Goal: Transaction & Acquisition: Book appointment/travel/reservation

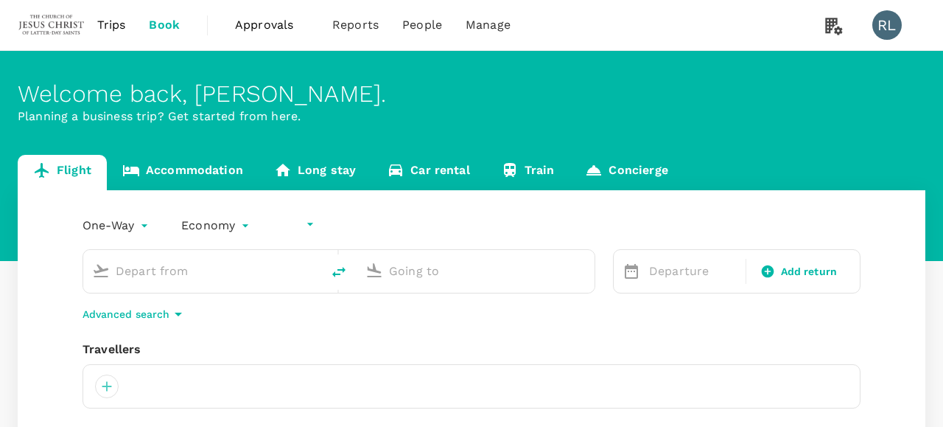
type input "undefined, undefined (any)"
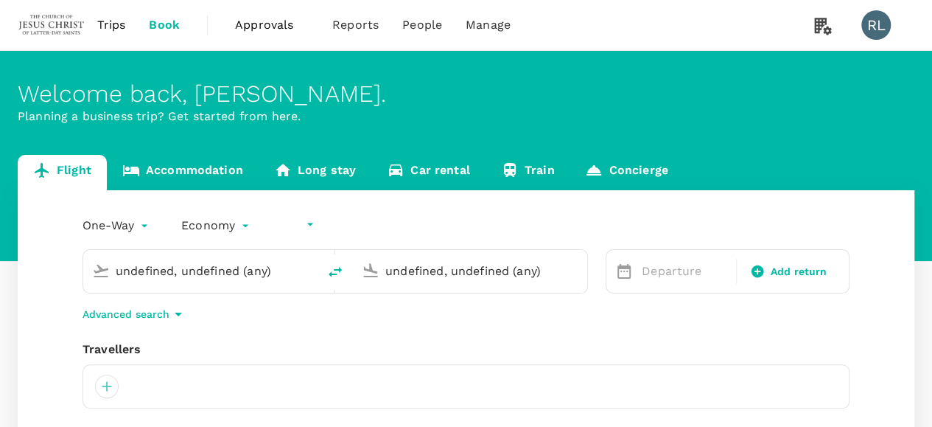
type input "Kuala Lumpur Intl ([GEOGRAPHIC_DATA])"
type input "Sibu (SBW)"
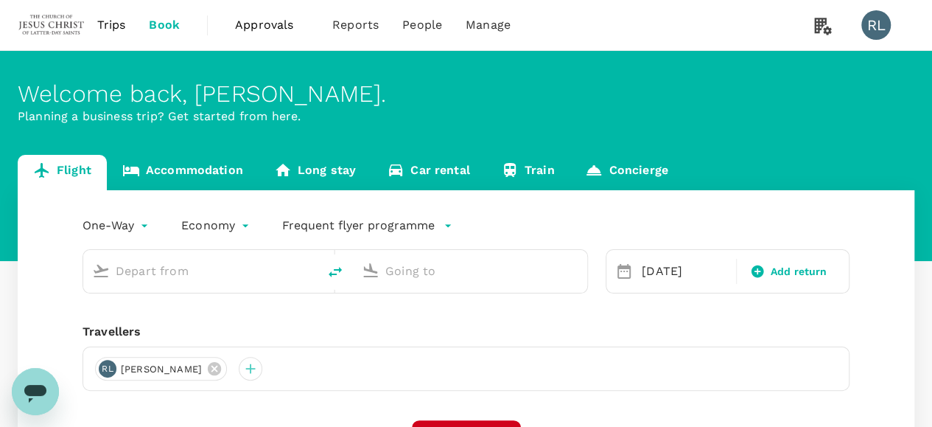
type input "Kuala Lumpur Intl ([GEOGRAPHIC_DATA])"
type input "Sibu (SBW)"
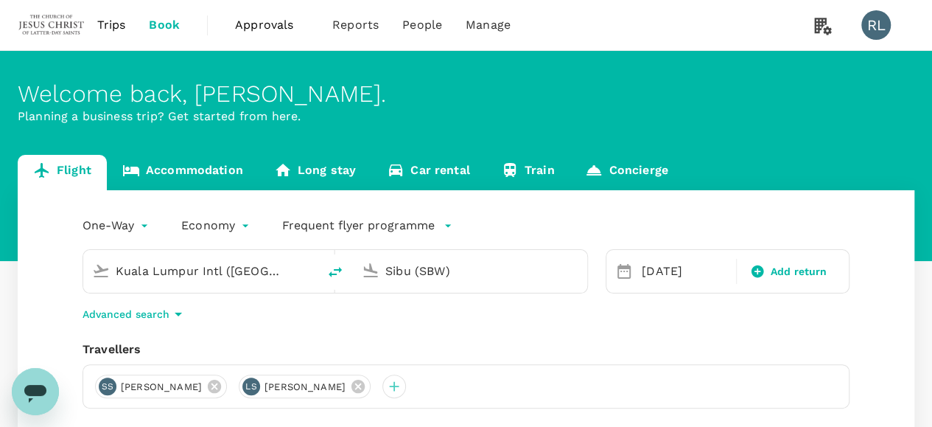
drag, startPoint x: 177, startPoint y: 273, endPoint x: 93, endPoint y: 272, distance: 84.0
click at [94, 272] on div "Kuala Lumpur Intl ([GEOGRAPHIC_DATA])" at bounding box center [197, 268] width 223 height 32
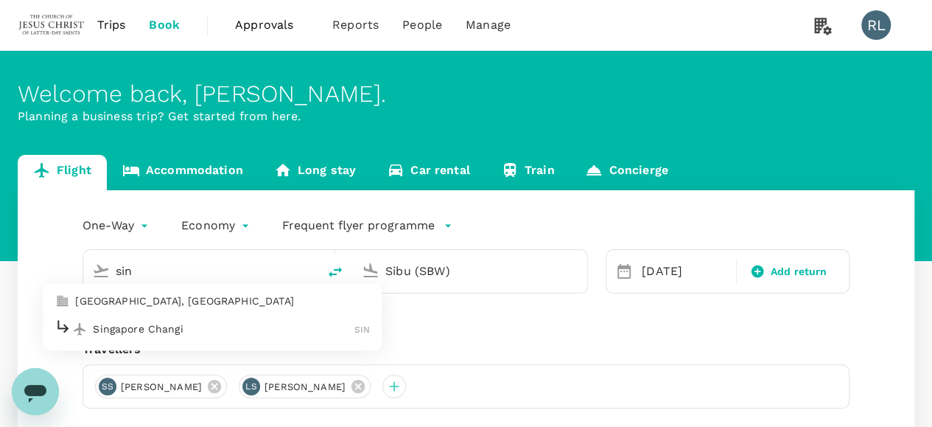
click at [161, 328] on p "Singapore Changi" at bounding box center [224, 328] width 262 height 15
type input "Singapore Changi (SIN)"
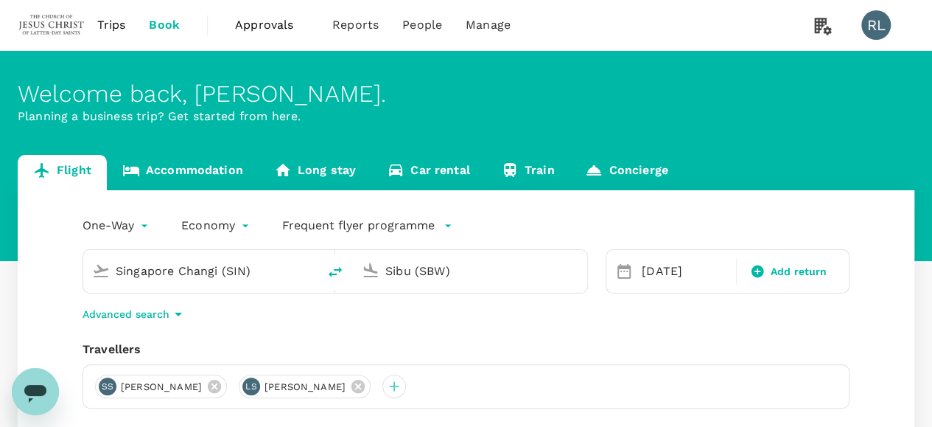
drag, startPoint x: 478, startPoint y: 273, endPoint x: 340, endPoint y: 261, distance: 137.6
click at [340, 261] on div "Singapore Changi (SIN) Sibu (SBW)" at bounding box center [336, 271] width 506 height 44
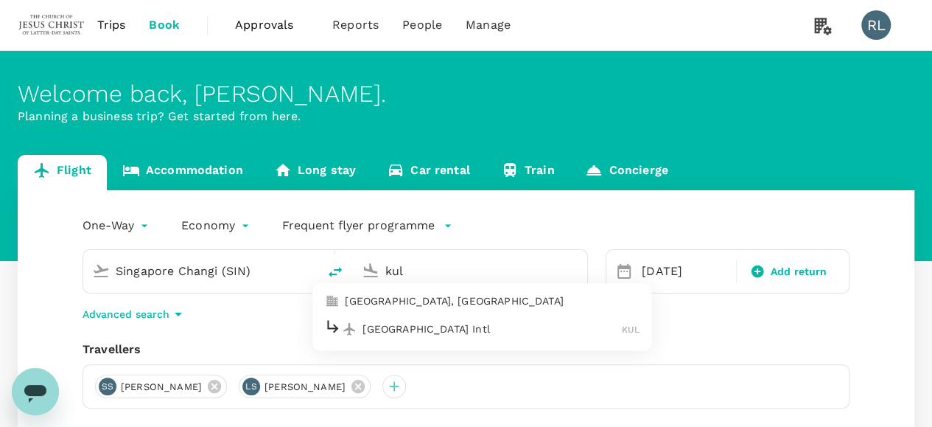
click at [441, 328] on p "[GEOGRAPHIC_DATA] Intl" at bounding box center [492, 328] width 259 height 15
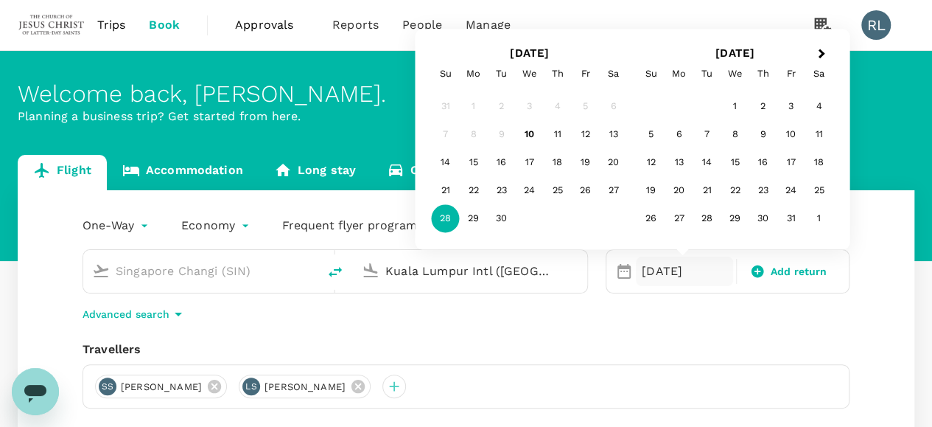
type input "Kuala Lumpur Intl ([GEOGRAPHIC_DATA])"
click at [671, 272] on div "[DATE]" at bounding box center [684, 270] width 97 height 29
click at [612, 188] on div "27" at bounding box center [614, 191] width 28 height 28
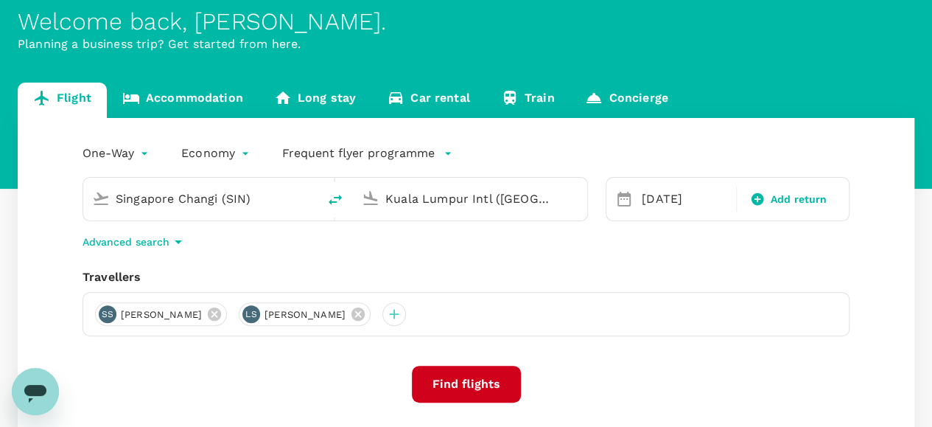
scroll to position [221, 0]
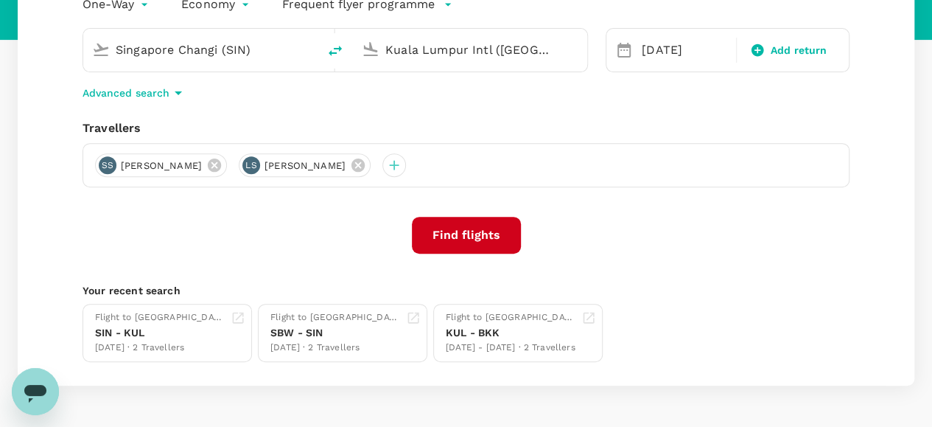
click at [472, 231] on button "Find flights" at bounding box center [466, 235] width 109 height 37
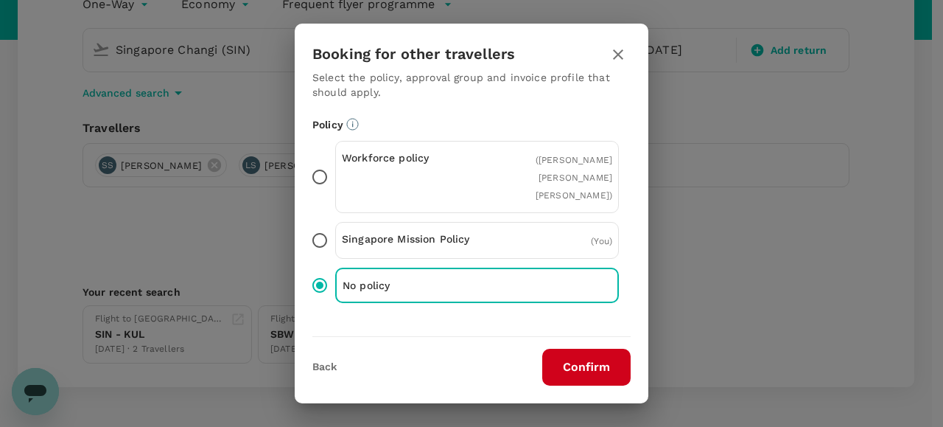
click at [560, 365] on button "Confirm" at bounding box center [586, 367] width 88 height 37
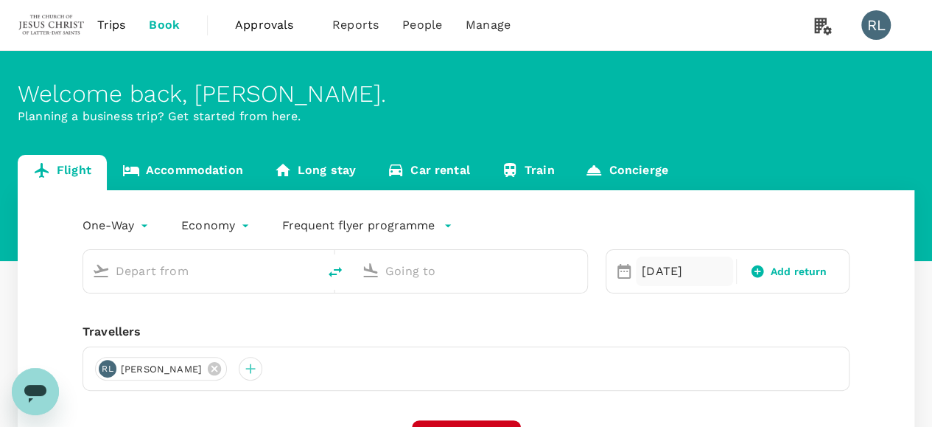
click at [655, 273] on div "[DATE]" at bounding box center [684, 270] width 97 height 29
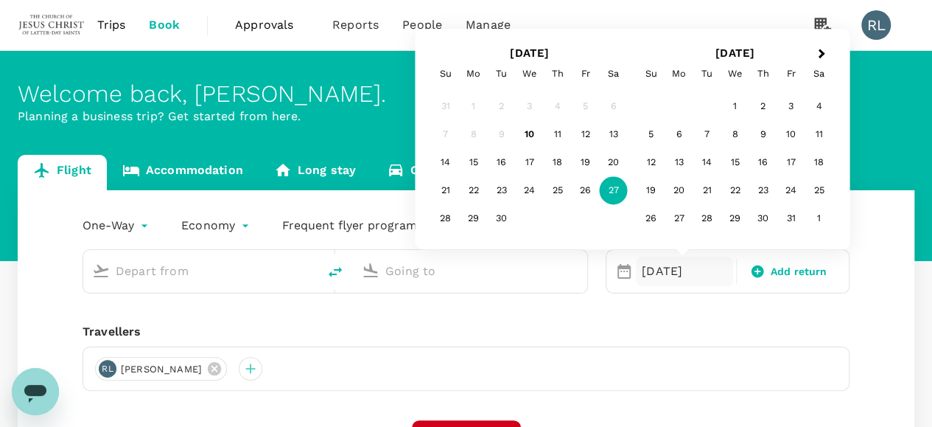
type input "Singapore Changi (SIN)"
type input "Kuala Lumpur Intl ([GEOGRAPHIC_DATA])"
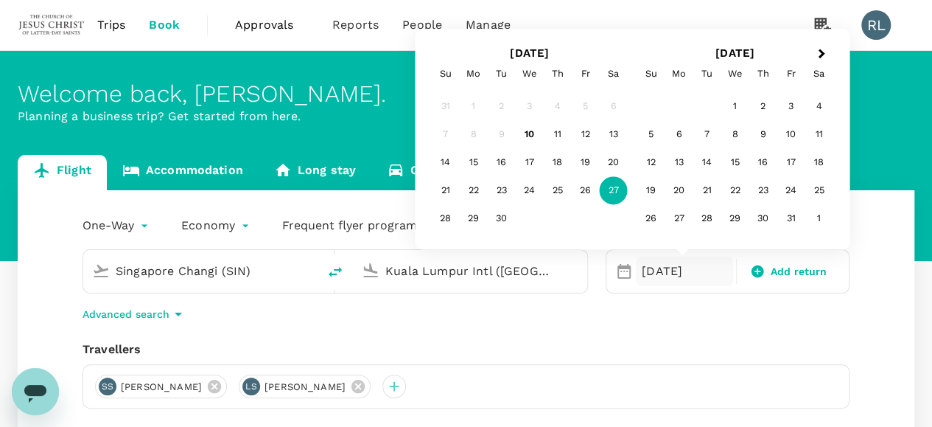
click at [273, 266] on input "Singapore Changi (SIN)" at bounding box center [201, 270] width 171 height 23
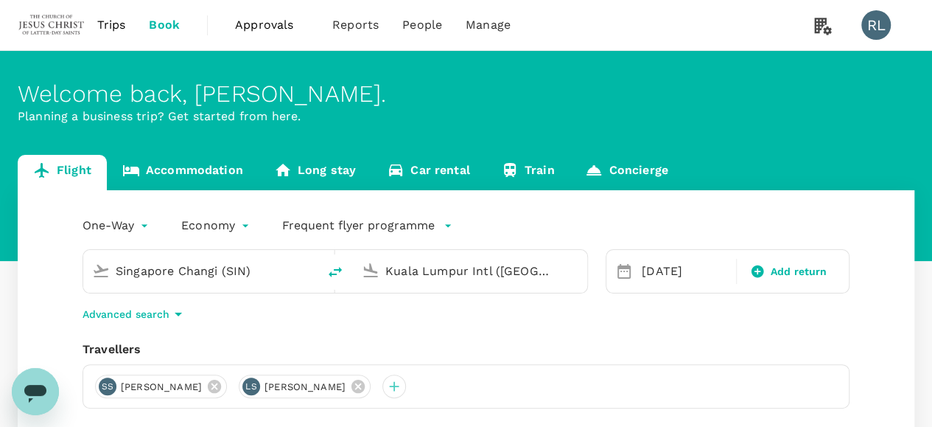
click at [338, 273] on icon "delete" at bounding box center [335, 272] width 18 height 18
type input "Kuala Lumpur Intl ([GEOGRAPHIC_DATA])"
click at [460, 266] on input "Singapore Changi (SIN)" at bounding box center [470, 270] width 171 height 23
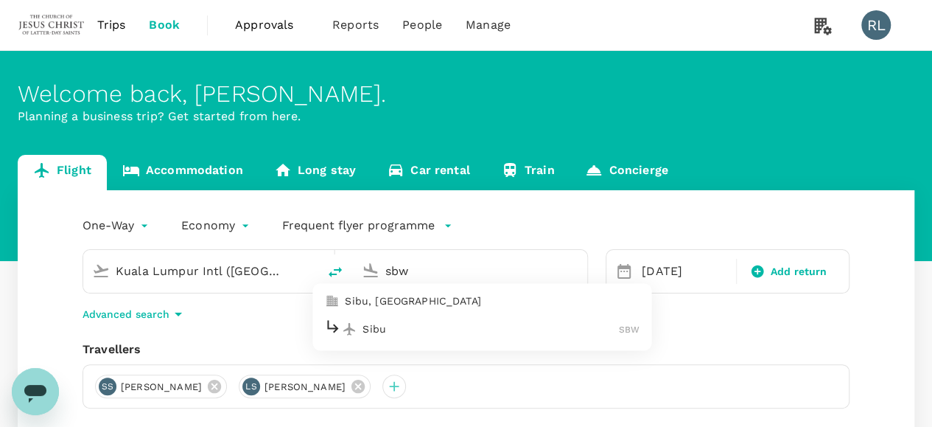
click at [388, 325] on p "Sibu" at bounding box center [491, 328] width 256 height 15
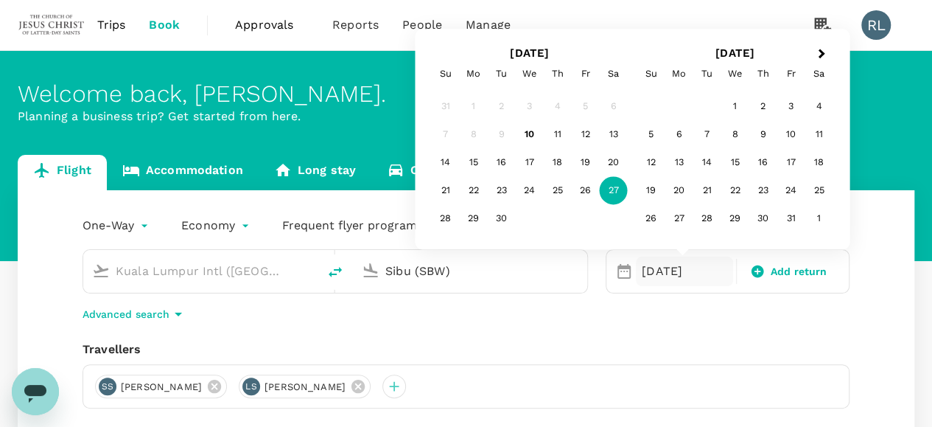
type input "Sibu (SBW)"
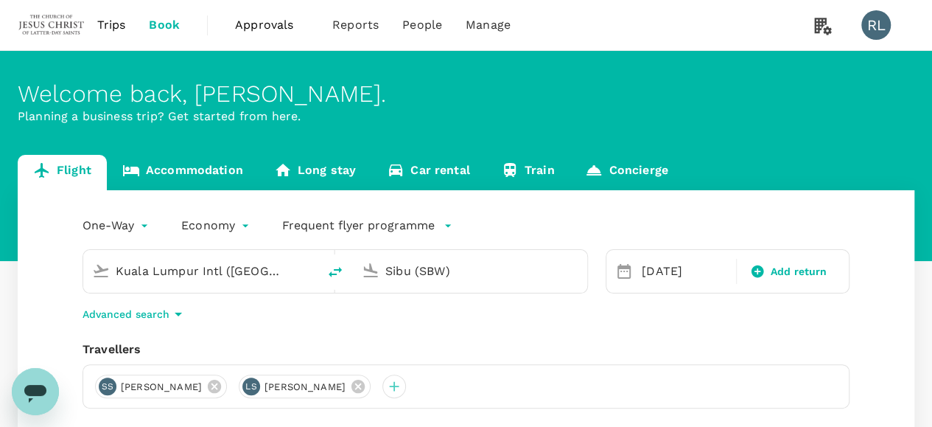
click at [559, 315] on div "Advanced search" at bounding box center [466, 314] width 767 height 18
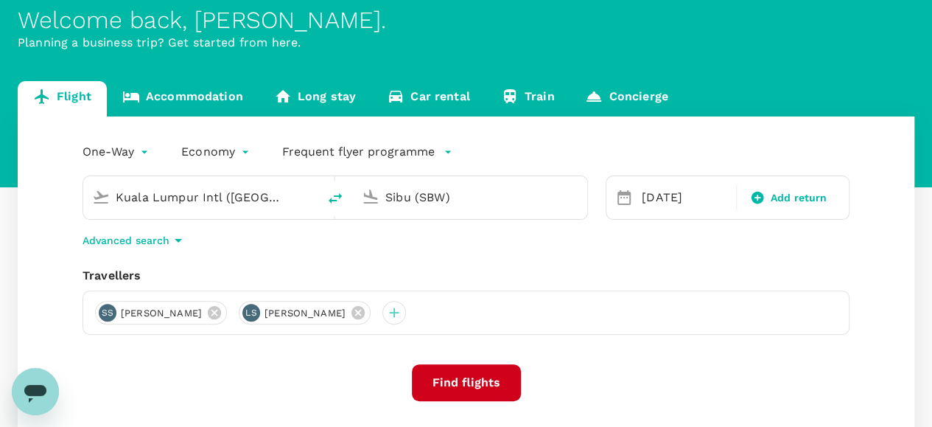
scroll to position [147, 0]
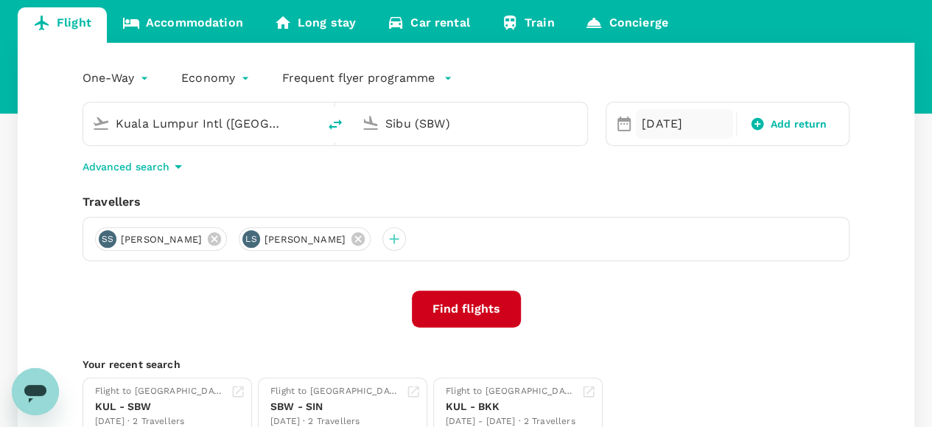
click at [646, 127] on div "[DATE]" at bounding box center [684, 123] width 97 height 29
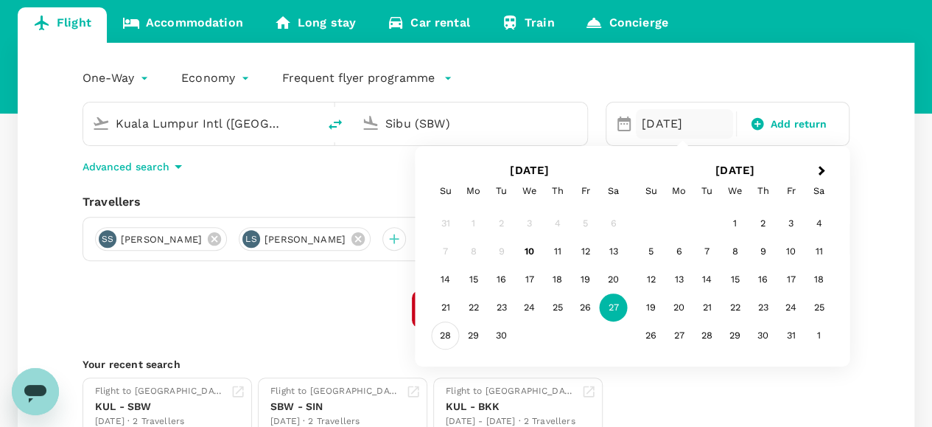
click at [441, 335] on div "28" at bounding box center [446, 335] width 28 height 28
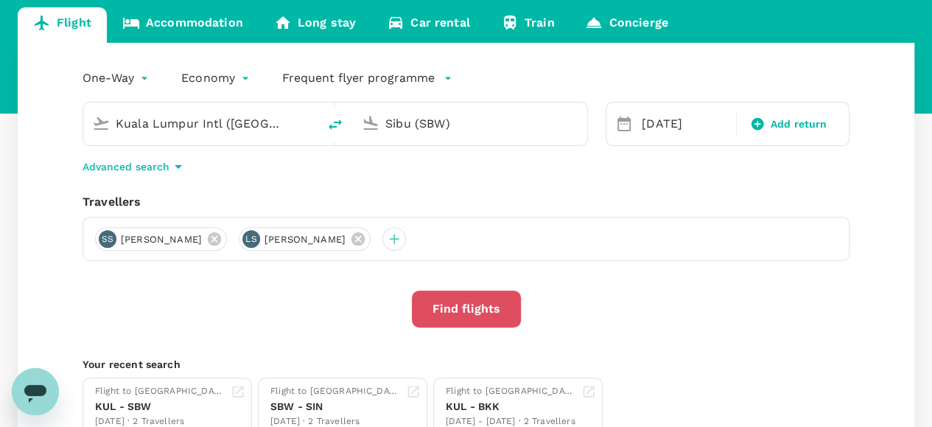
click at [480, 307] on button "Find flights" at bounding box center [466, 308] width 109 height 37
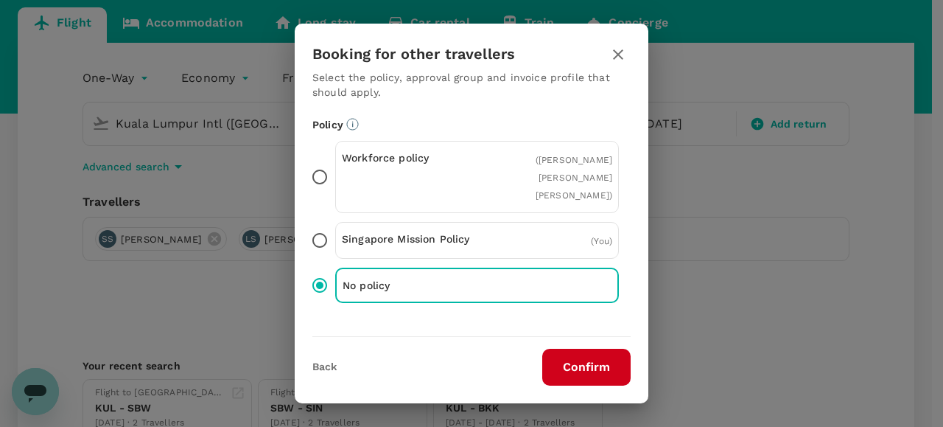
click at [586, 369] on button "Confirm" at bounding box center [586, 367] width 88 height 37
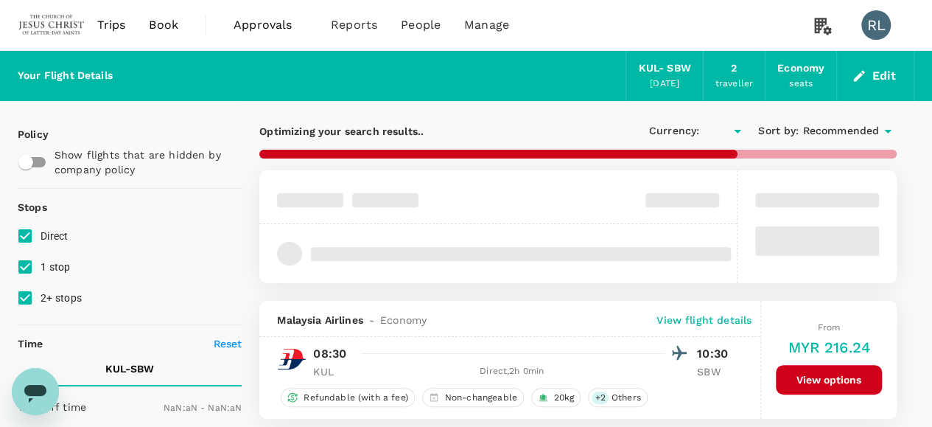
type input "MYR"
type input "1440"
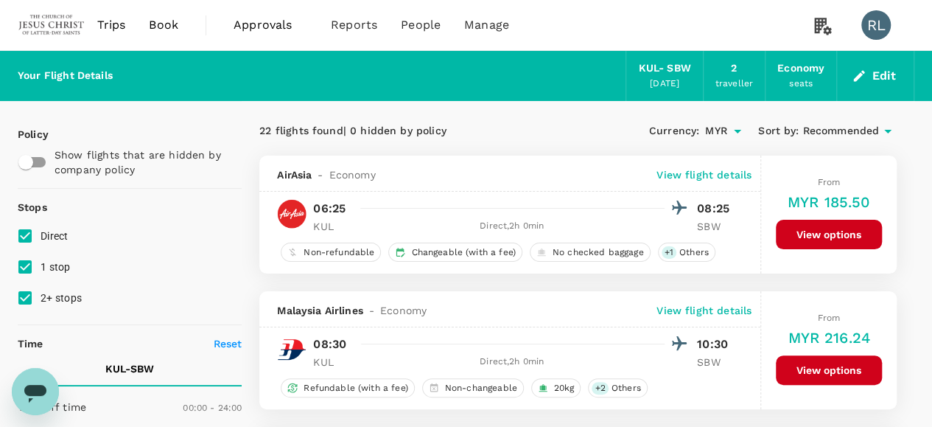
click at [833, 133] on span "Recommended" at bounding box center [841, 131] width 77 height 16
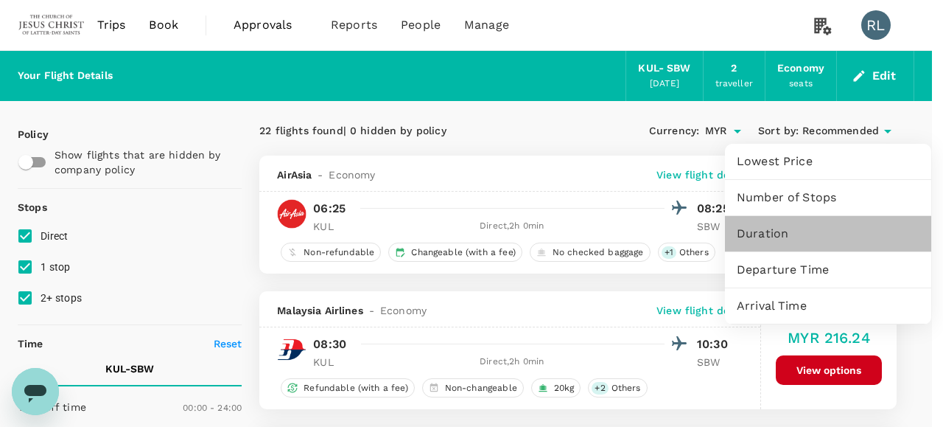
click at [780, 231] on span "Duration" at bounding box center [828, 234] width 183 height 18
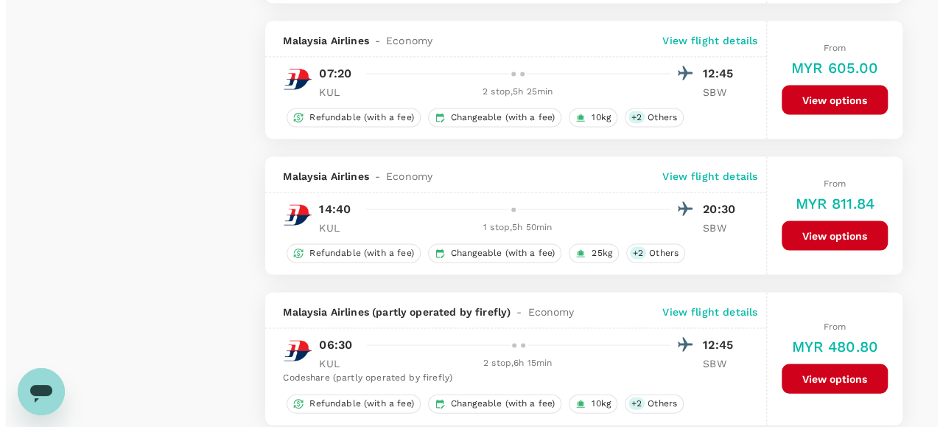
scroll to position [1326, 0]
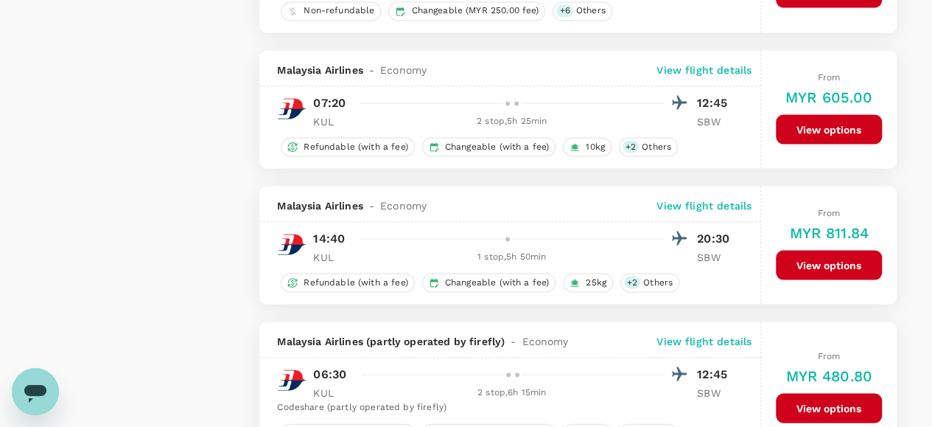
click at [703, 63] on p "View flight details" at bounding box center [704, 69] width 95 height 15
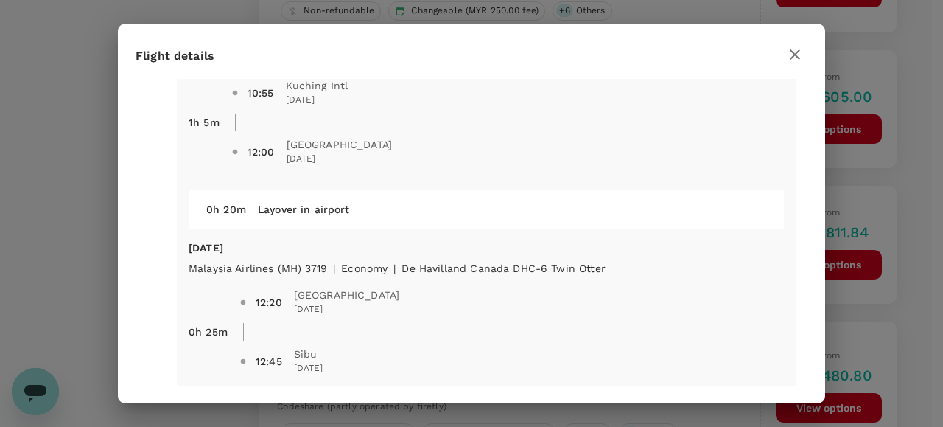
scroll to position [346, 0]
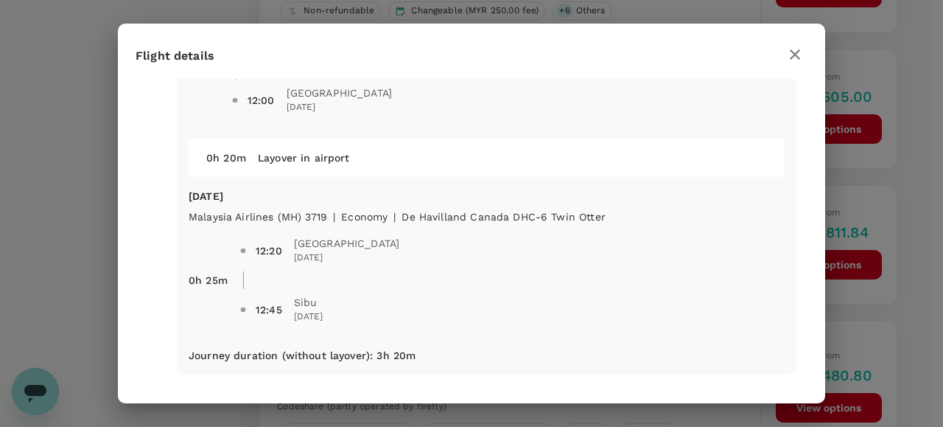
click at [794, 49] on icon "button" at bounding box center [795, 55] width 18 height 18
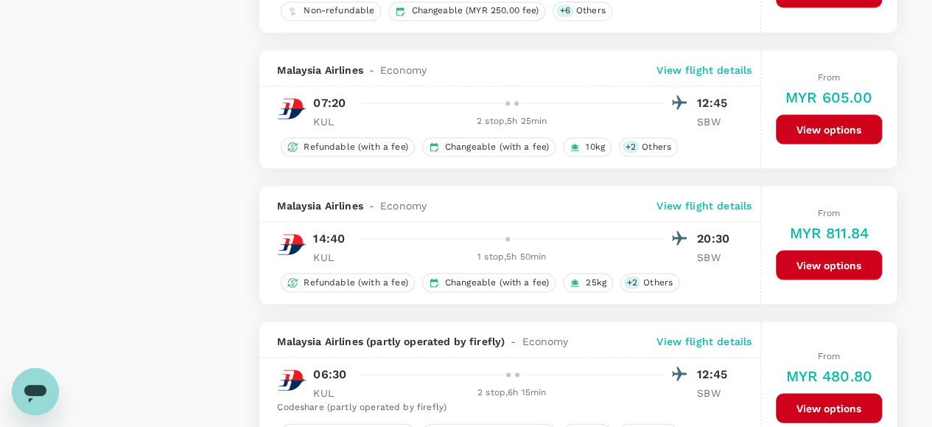
click at [707, 198] on p "View flight details" at bounding box center [704, 205] width 95 height 15
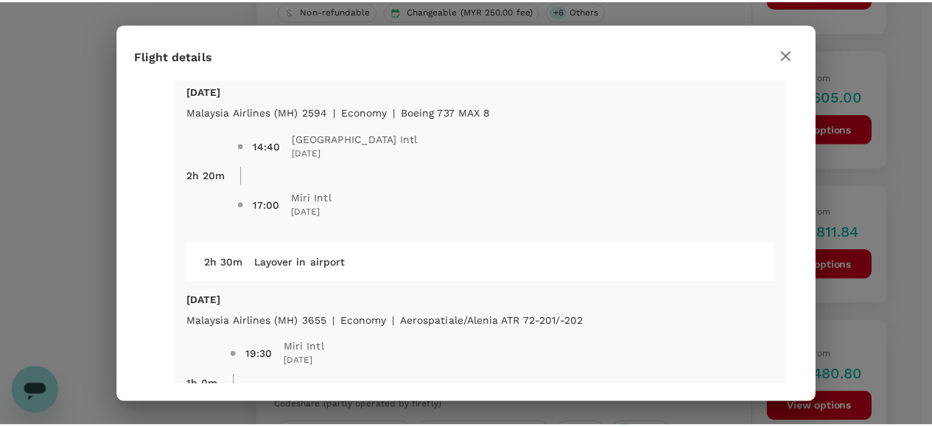
scroll to position [0, 0]
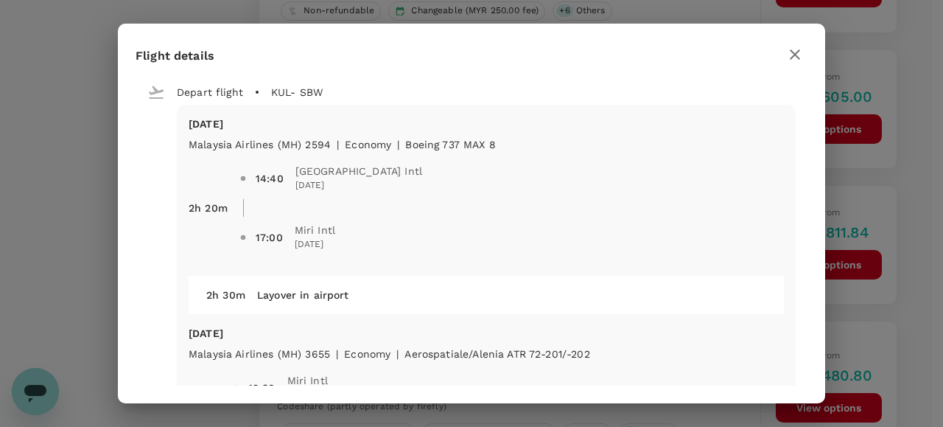
click at [791, 57] on icon "button" at bounding box center [795, 54] width 10 height 10
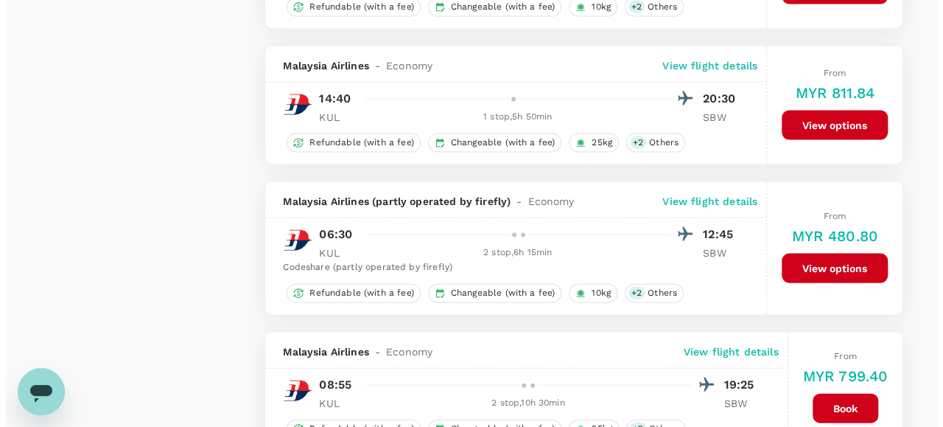
scroll to position [1400, 0]
